Goal: Transaction & Acquisition: Purchase product/service

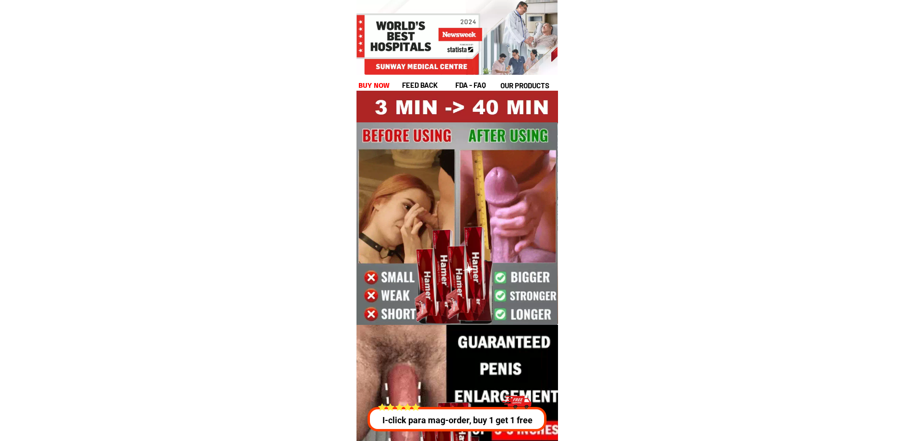
drag, startPoint x: 441, startPoint y: 83, endPoint x: 396, endPoint y: 102, distance: 48.8
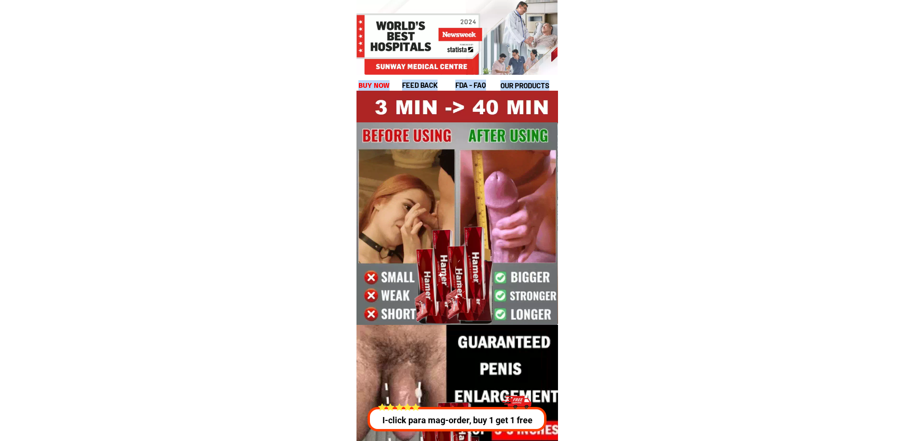
drag, startPoint x: 356, startPoint y: 83, endPoint x: 540, endPoint y: 217, distance: 228.0
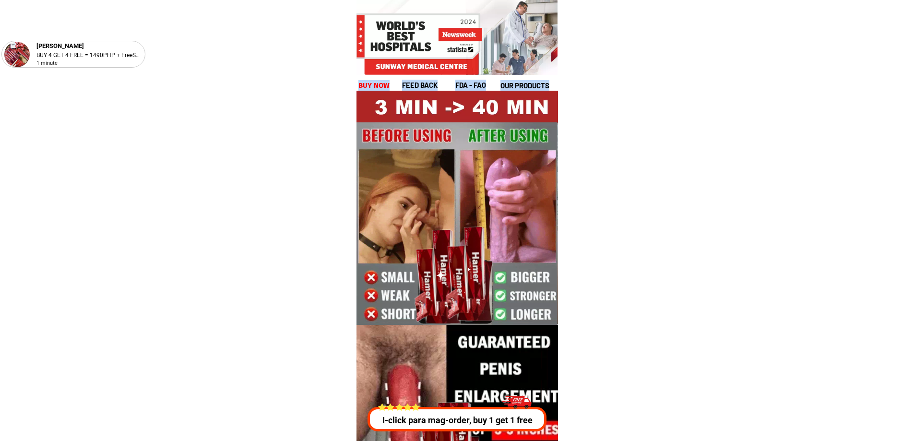
scroll to position [480, 0]
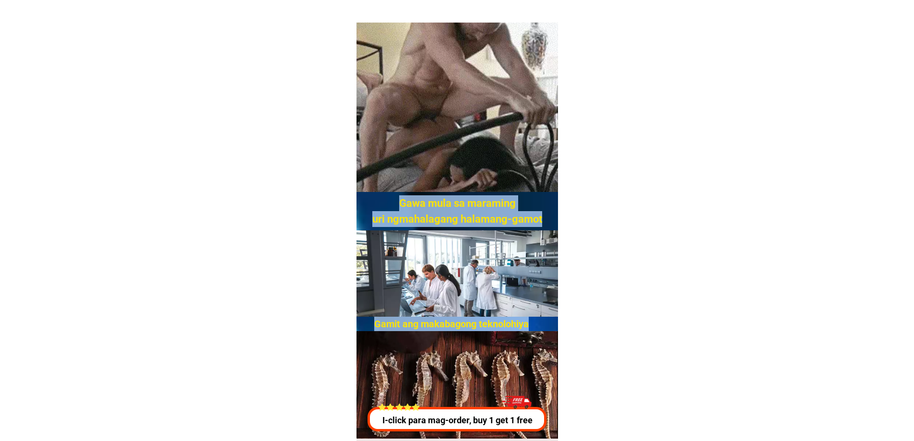
drag, startPoint x: 385, startPoint y: 76, endPoint x: 603, endPoint y: 353, distance: 352.2
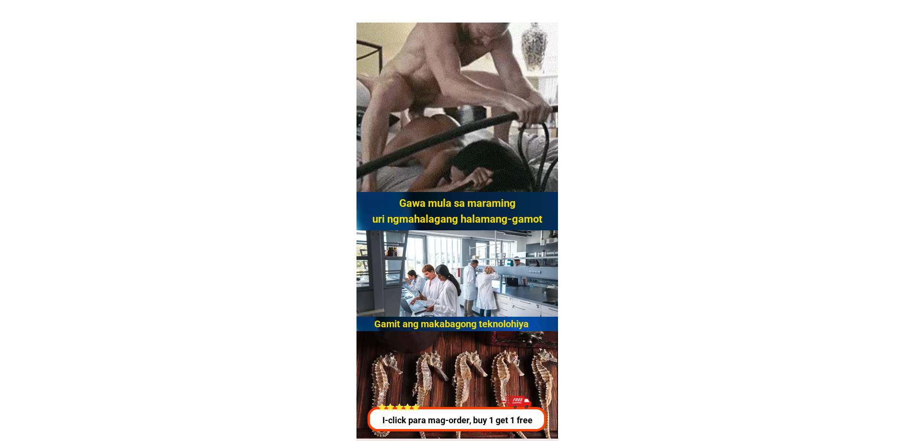
drag, startPoint x: 384, startPoint y: 209, endPoint x: 556, endPoint y: 205, distance: 172.2
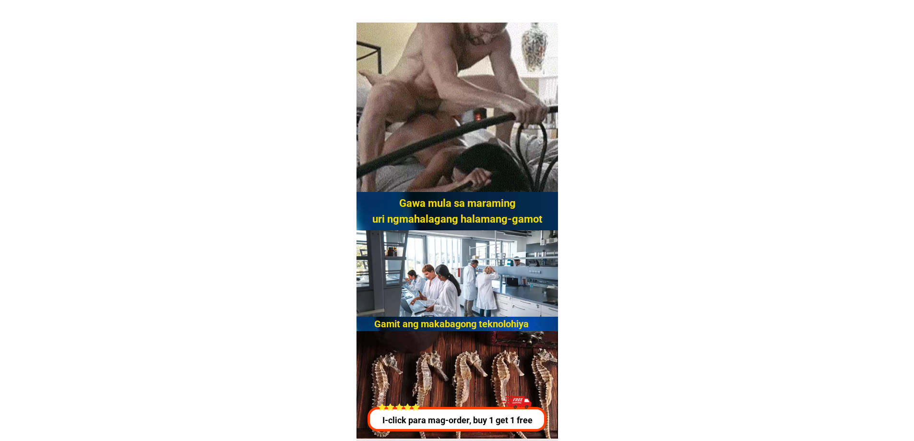
click at [556, 205] on div "Gawa mula sa maraming uri ngmahalagang halamang-gamot Gamit ang makabagong tekn…" at bounding box center [456, 178] width 201 height 1134
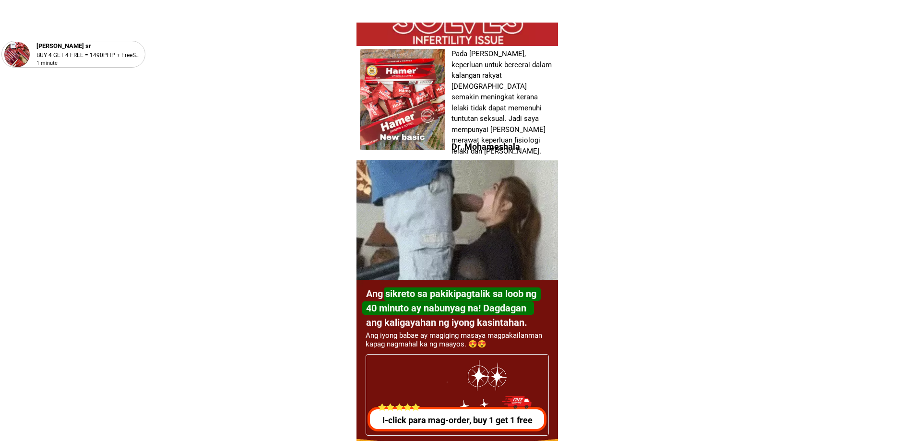
scroll to position [2926, 0]
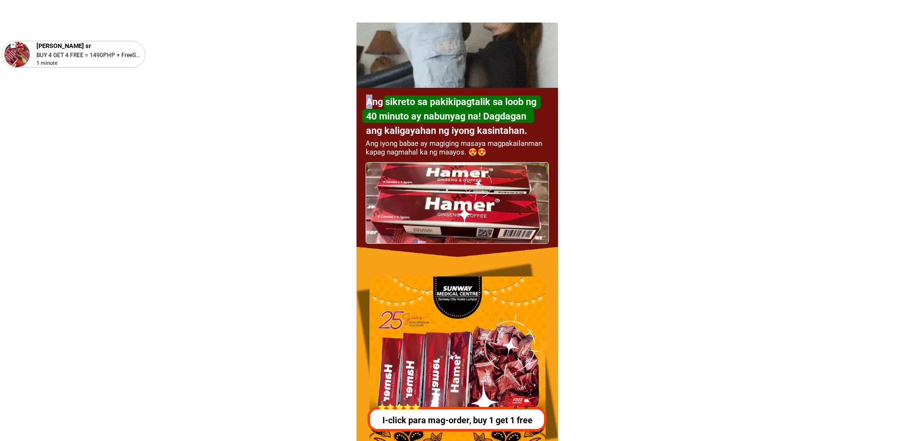
drag, startPoint x: 375, startPoint y: 97, endPoint x: 530, endPoint y: 160, distance: 167.8
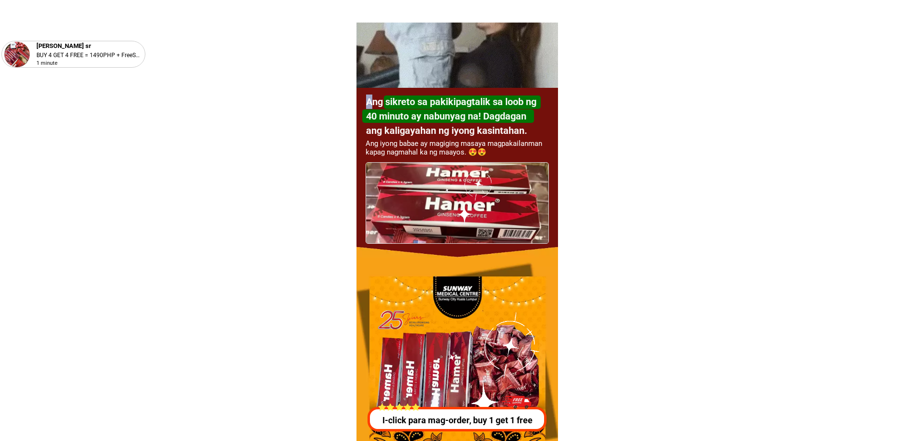
click at [530, 159] on div "Ang sikreto sa pakikipagtalik sa loob ng 40 minuto ay nabunyag na! [PERSON_NAME…" at bounding box center [456, 173] width 201 height 170
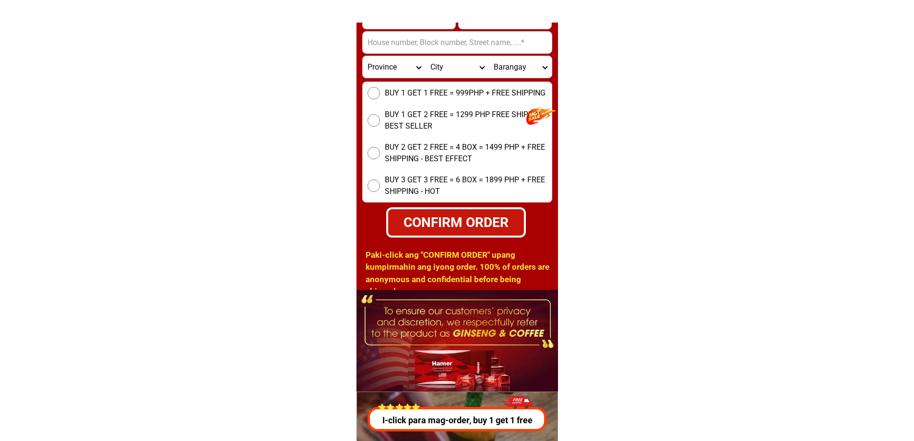
scroll to position [3694, 0]
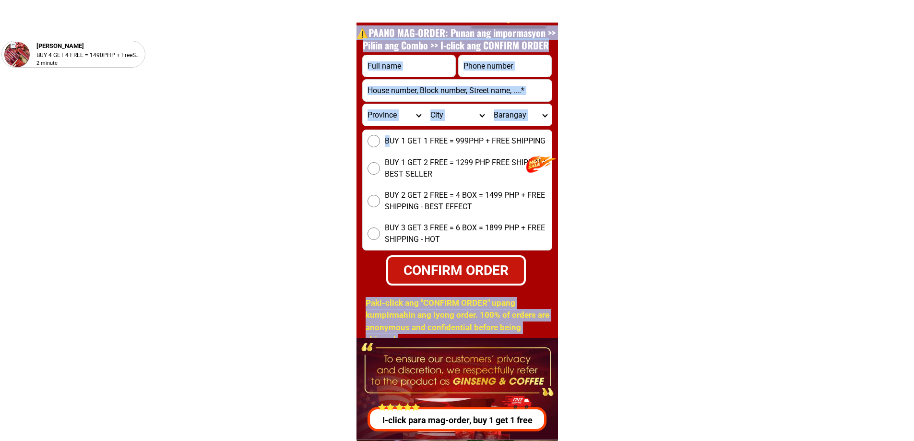
drag, startPoint x: 437, startPoint y: 143, endPoint x: 580, endPoint y: 327, distance: 232.4
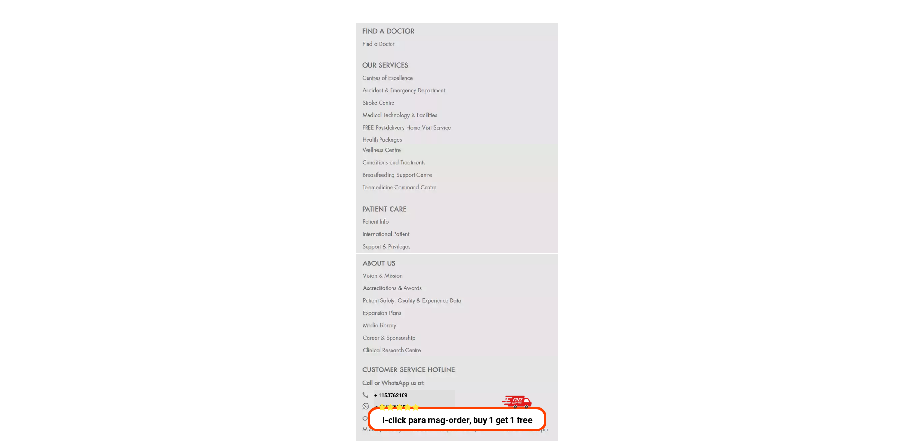
scroll to position [18564, 0]
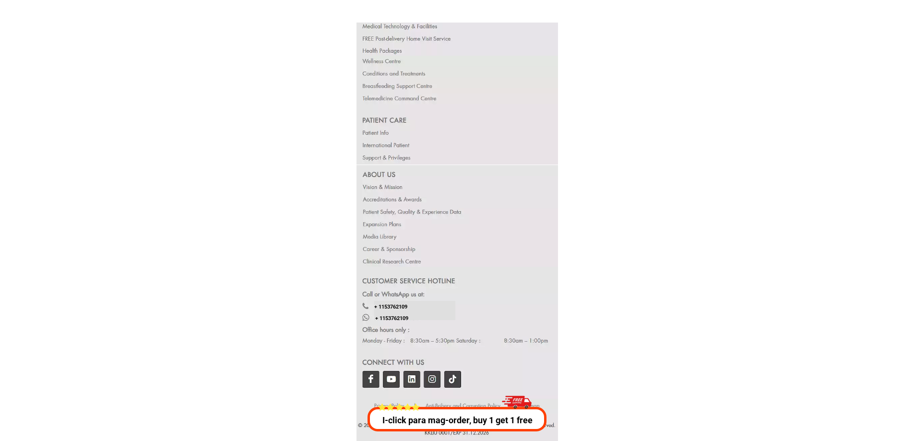
click at [370, 377] on div at bounding box center [457, 333] width 202 height 132
click at [393, 378] on div at bounding box center [457, 333] width 202 height 132
click at [394, 373] on div at bounding box center [457, 333] width 202 height 132
click at [391, 373] on div at bounding box center [457, 333] width 202 height 132
